Goal: Transaction & Acquisition: Purchase product/service

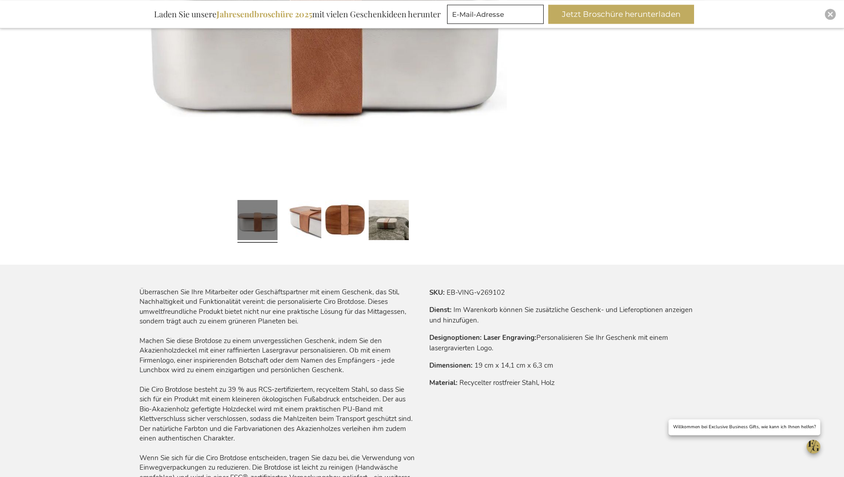
scroll to position [372, 0]
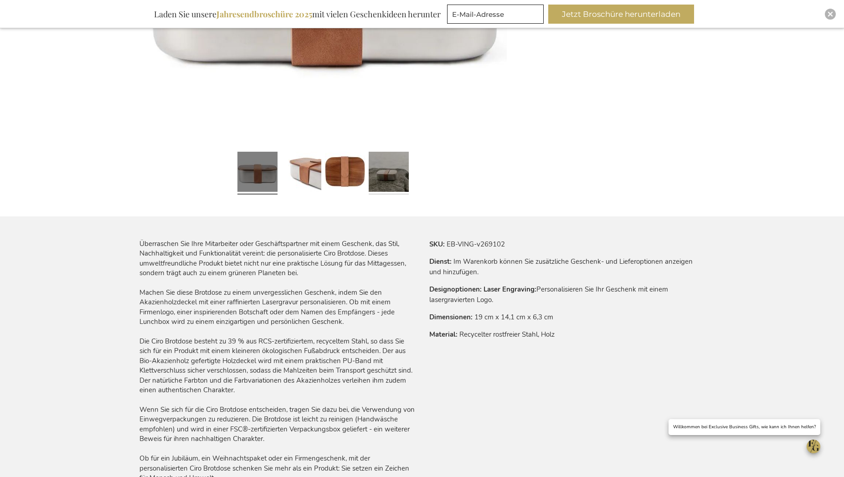
click at [388, 179] on link at bounding box center [389, 173] width 40 height 50
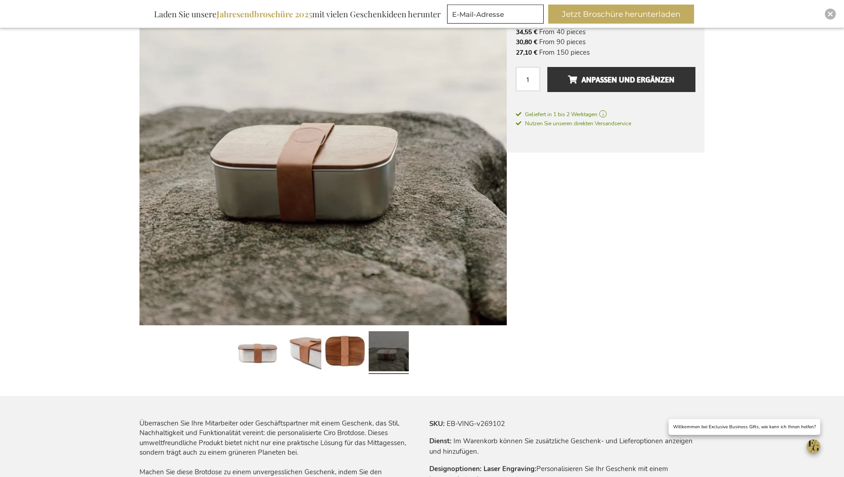
scroll to position [186, 0]
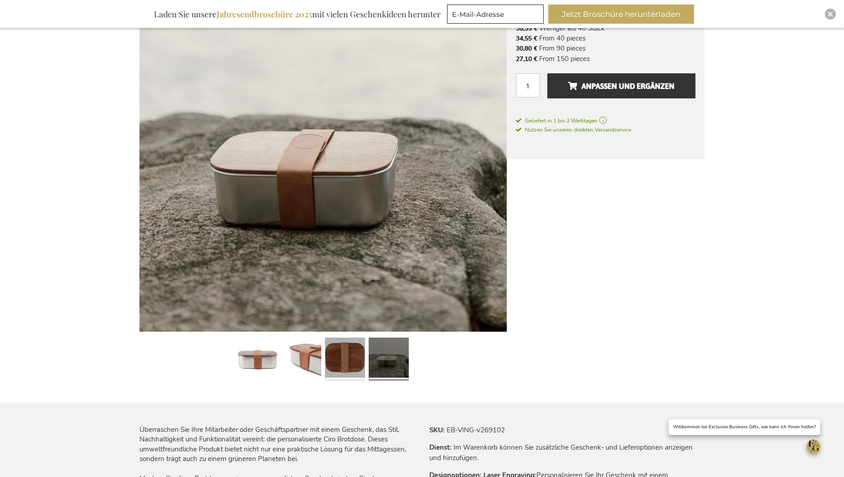
click at [336, 366] on link at bounding box center [345, 359] width 40 height 50
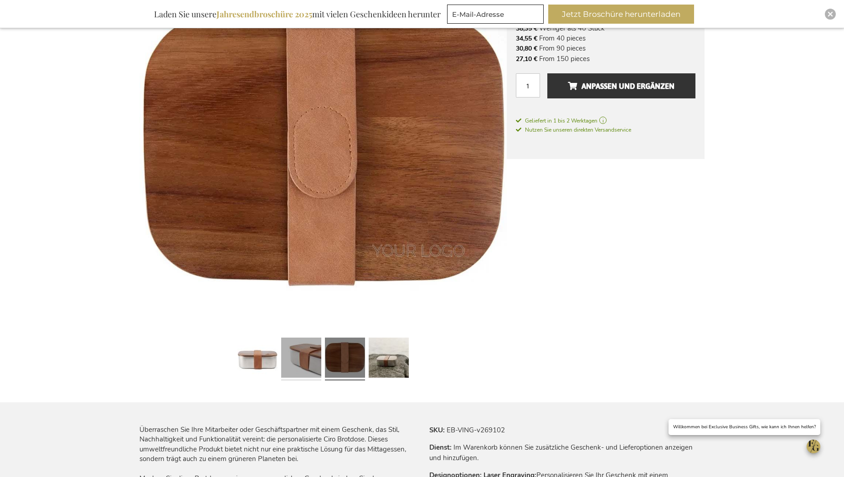
click at [287, 369] on link at bounding box center [301, 359] width 40 height 50
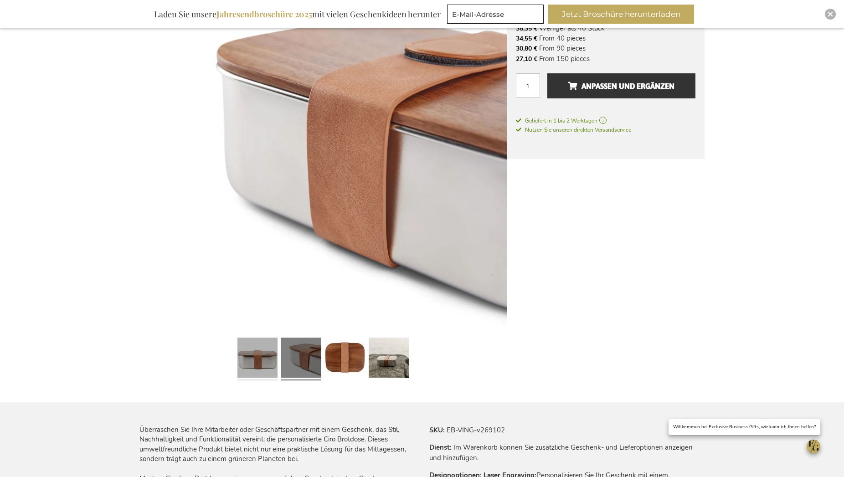
click at [260, 371] on link at bounding box center [257, 359] width 40 height 50
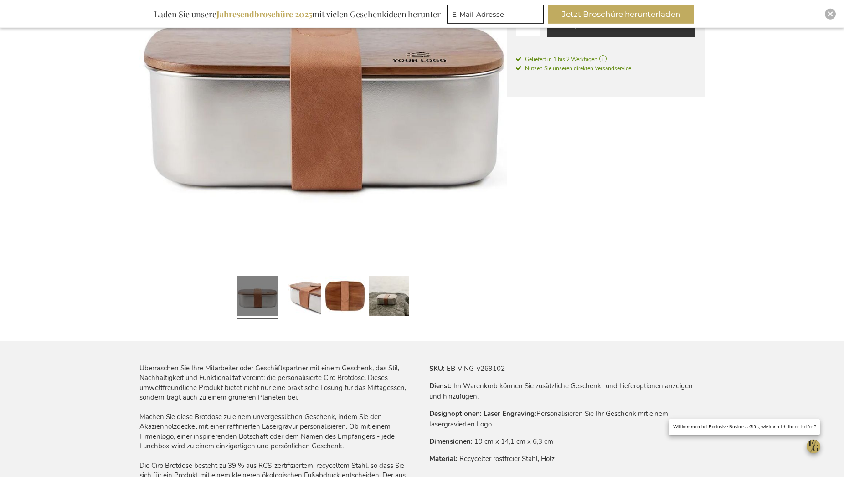
scroll to position [372, 0]
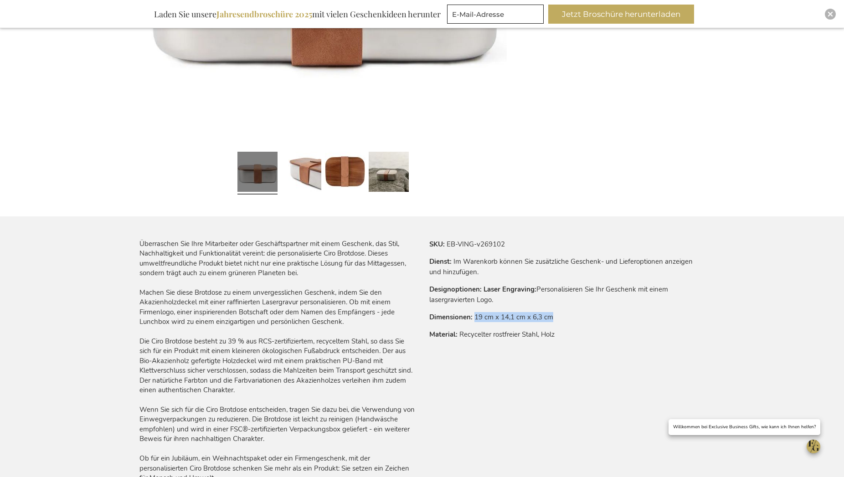
drag, startPoint x: 556, startPoint y: 318, endPoint x: 477, endPoint y: 319, distance: 79.3
click at [477, 319] on tr "Dimensionen 19 cm x 14,1 cm x 6,3 cm" at bounding box center [566, 317] width 275 height 10
copy td "19 cm x 14,1 cm x 6,3 cm"
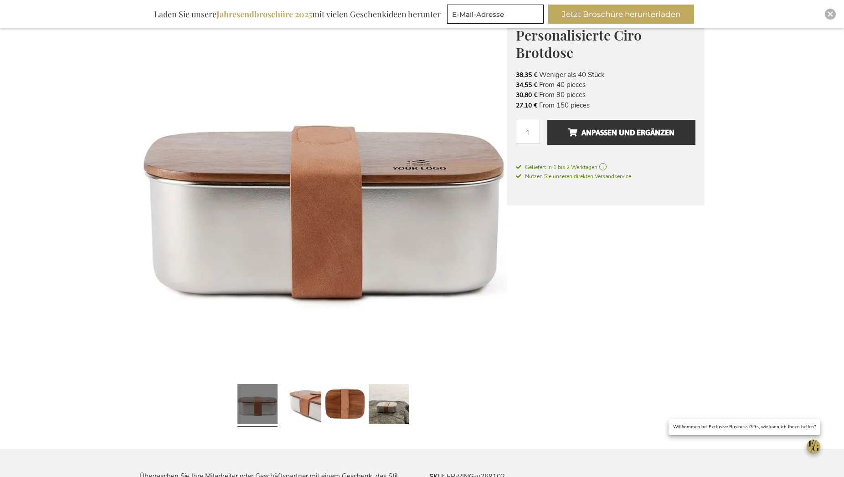
scroll to position [0, 0]
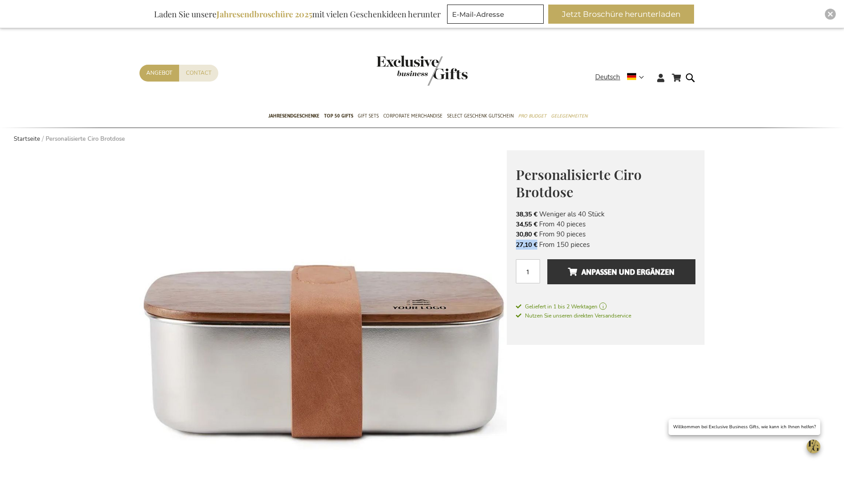
drag, startPoint x: 538, startPoint y: 243, endPoint x: 516, endPoint y: 244, distance: 22.3
click at [516, 244] on span "27,10 €" at bounding box center [527, 244] width 23 height 9
copy span "27,10 €"
click at [674, 272] on span "Anpassen und ergänzen" at bounding box center [621, 272] width 107 height 15
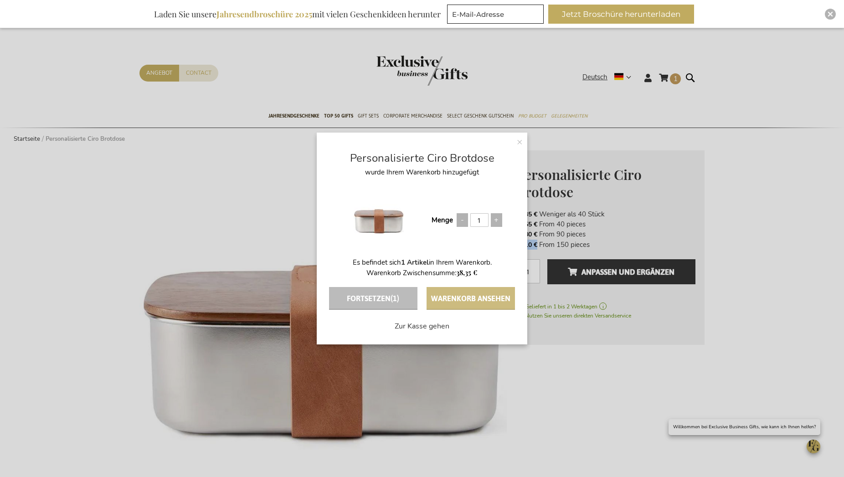
click at [445, 295] on button "Warenkorb ansehen" at bounding box center [470, 298] width 88 height 23
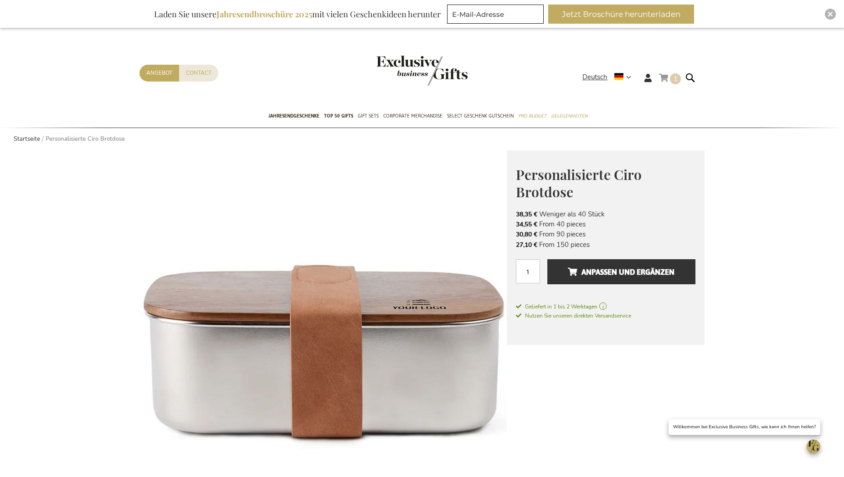
click at [667, 77] on link "Mein Warenkorb 1 1 items" at bounding box center [670, 79] width 22 height 15
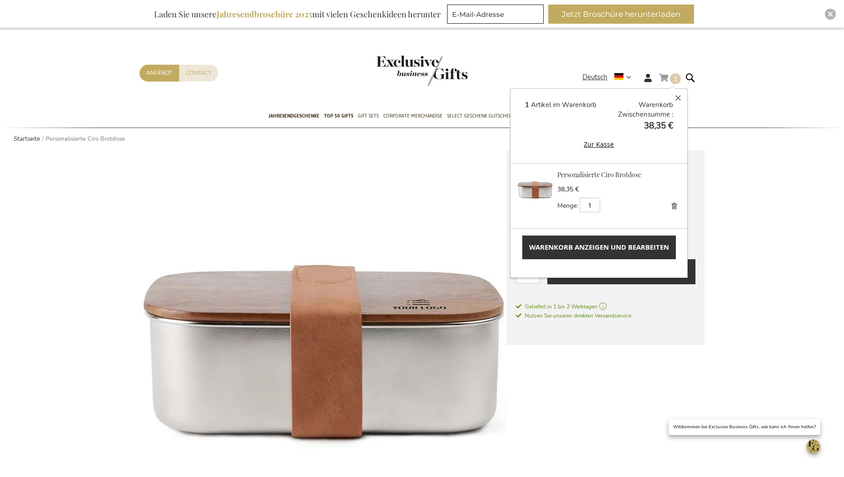
click at [541, 193] on img at bounding box center [535, 188] width 36 height 36
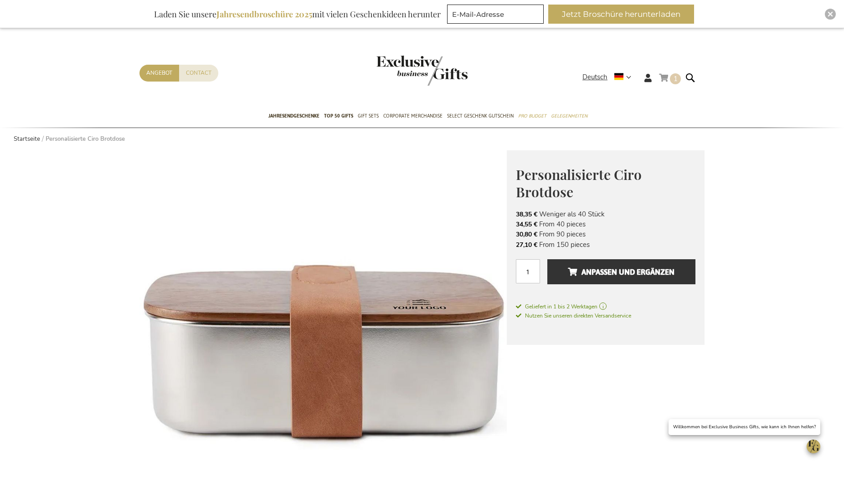
click at [667, 77] on link "Mein Warenkorb 1 1 items" at bounding box center [670, 79] width 22 height 15
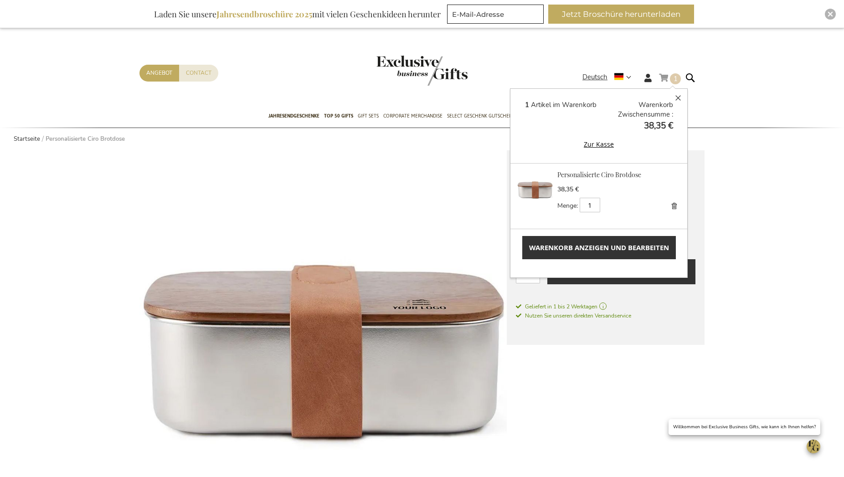
click at [587, 140] on button "Zur Kasse" at bounding box center [599, 144] width 148 height 10
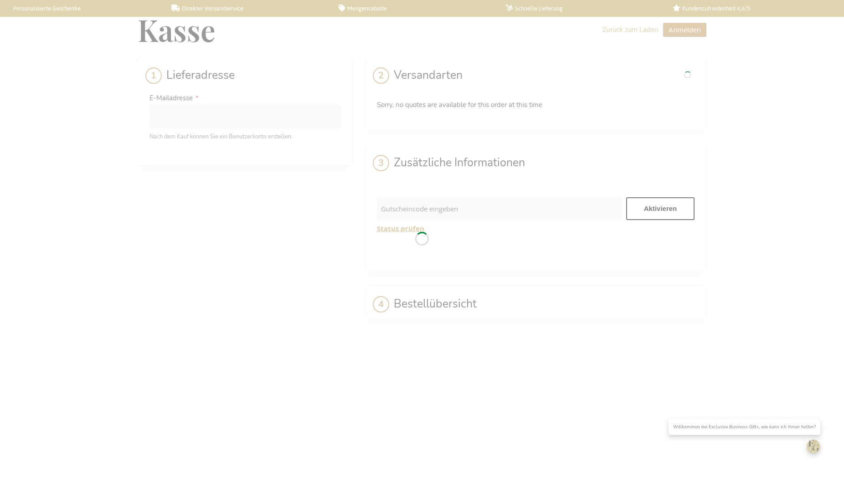
select select "BE"
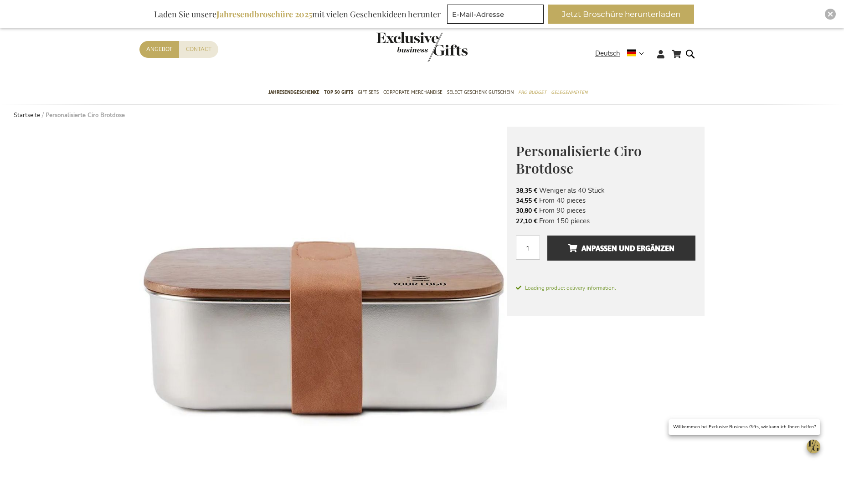
scroll to position [1080, 0]
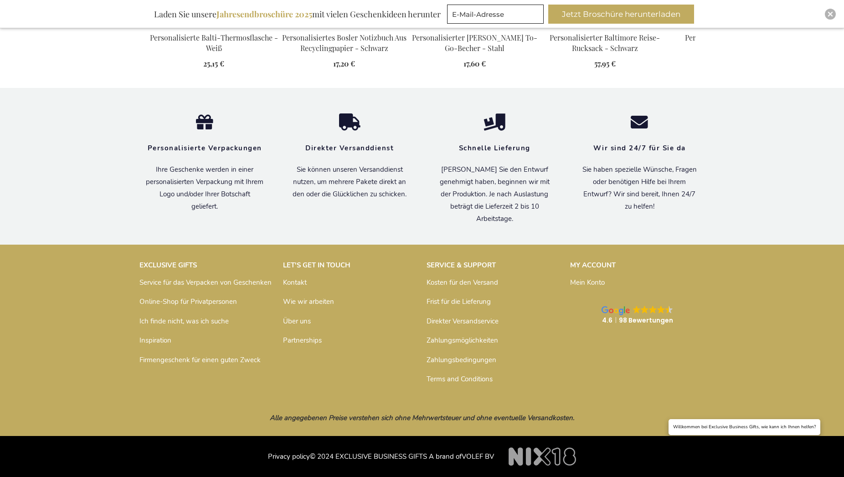
click at [298, 322] on link "Über uns" at bounding box center [297, 321] width 28 height 9
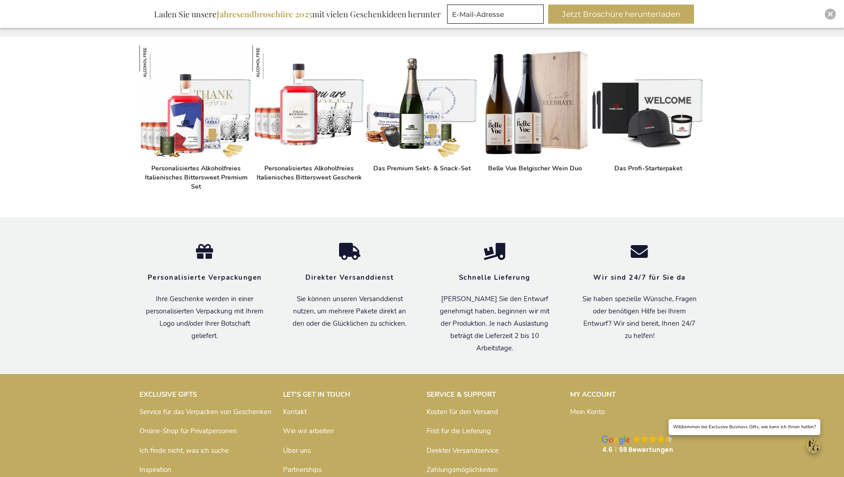
scroll to position [585, 0]
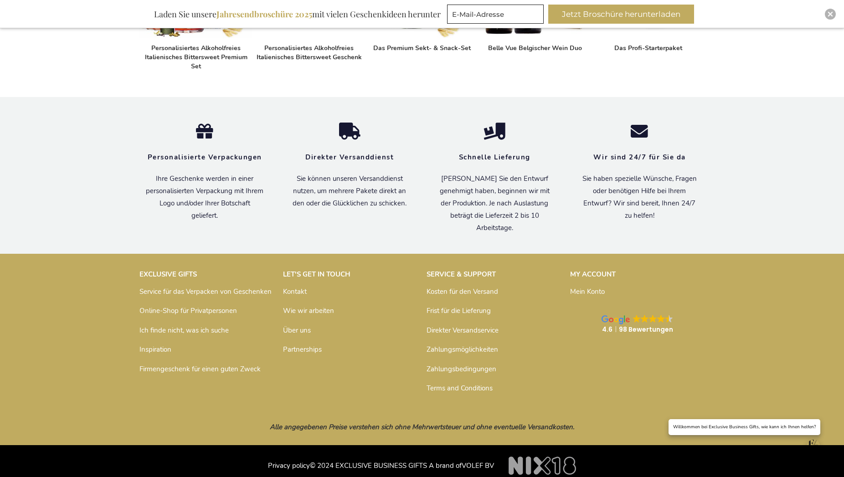
click at [320, 459] on p "Privacy policy © 2024 EXCLUSIVE BUSINESS GIFTS A brand of VOLEF BV" at bounding box center [421, 461] width 565 height 23
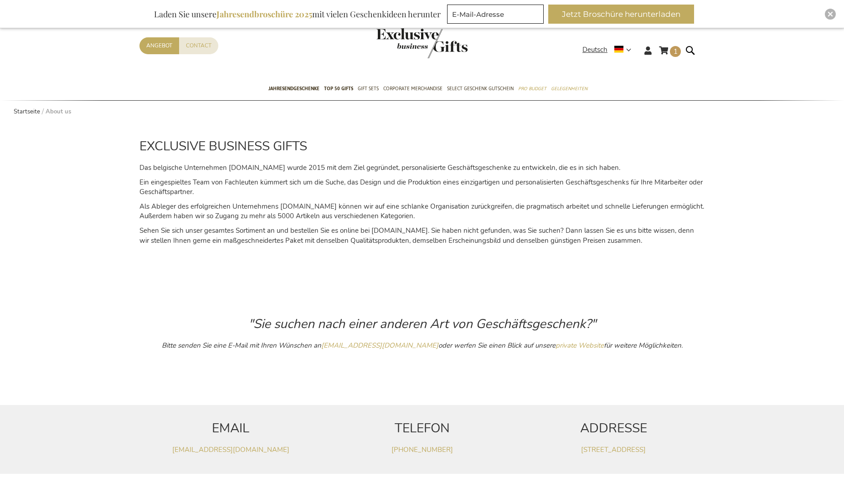
scroll to position [0, 0]
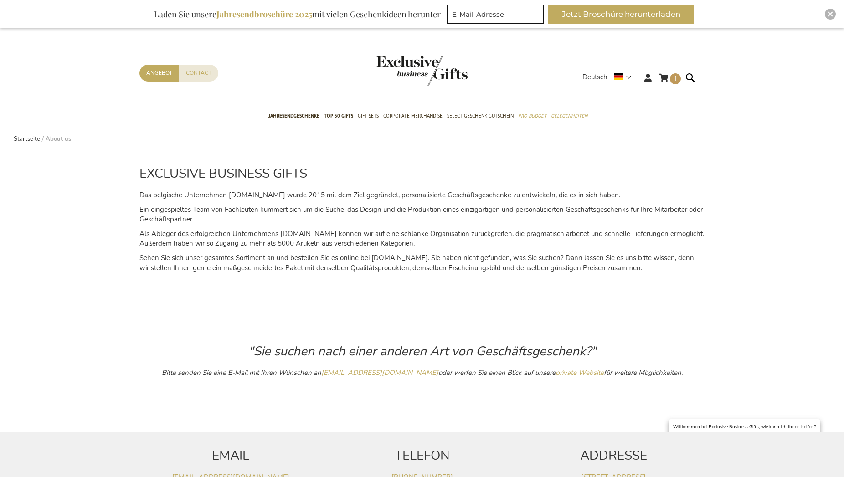
click at [446, 80] on img "store logo" at bounding box center [421, 71] width 91 height 30
